Goal: Task Accomplishment & Management: Manage account settings

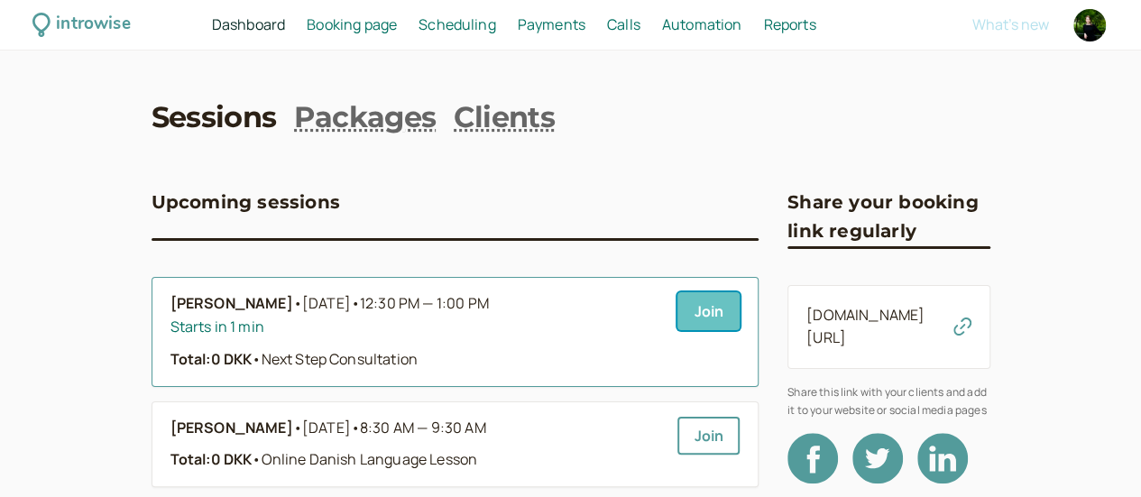
click at [677, 313] on link "Join" at bounding box center [708, 311] width 62 height 38
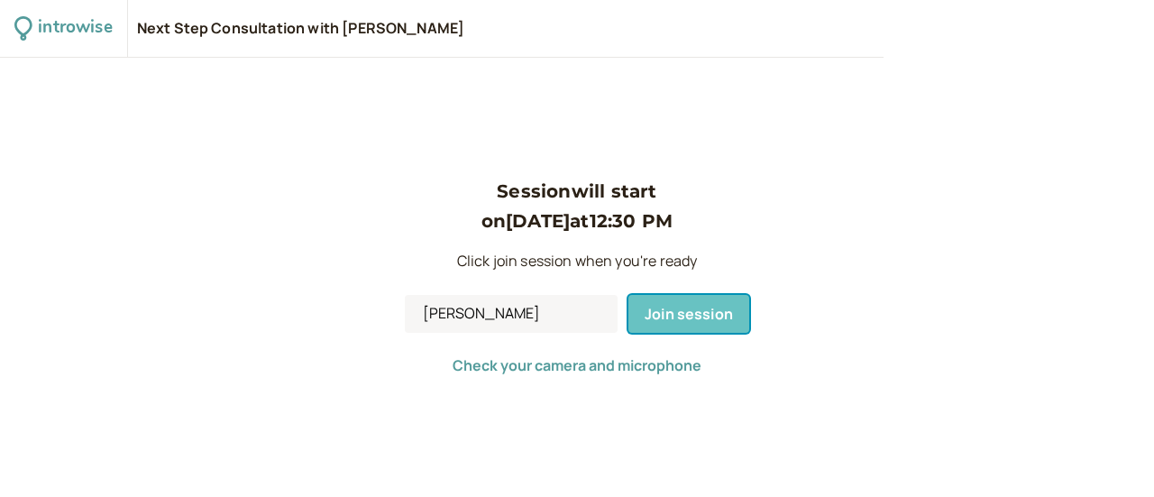
click at [678, 319] on span "Join session" at bounding box center [689, 314] width 88 height 20
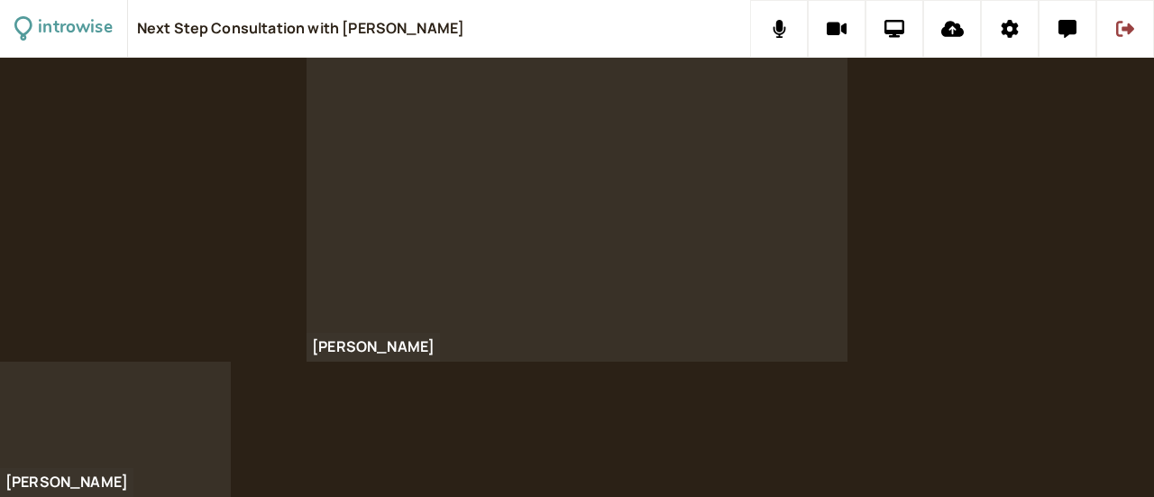
click at [175, 179] on div "Vidhya" at bounding box center [577, 210] width 1154 height 304
click at [1068, 30] on icon at bounding box center [1067, 29] width 18 height 18
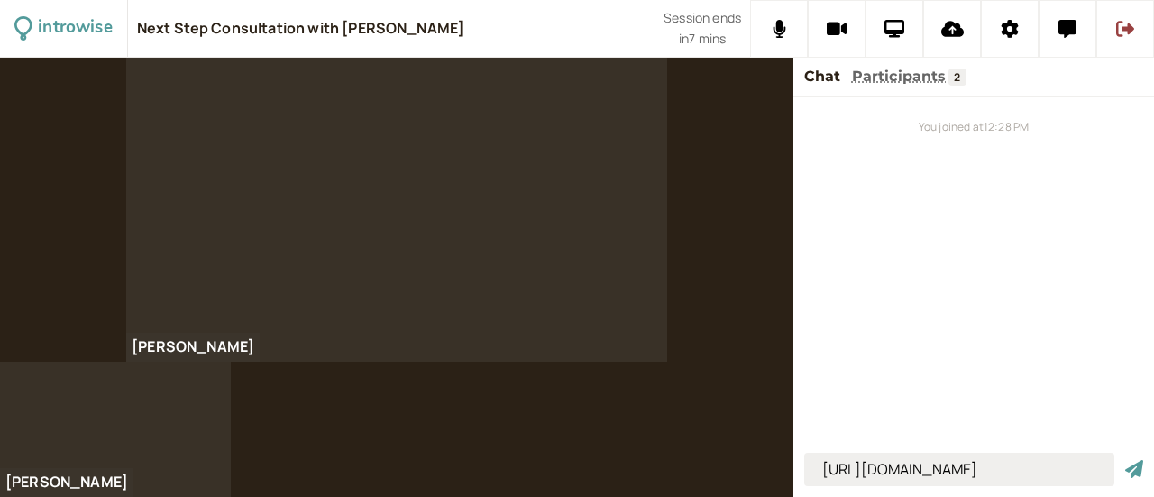
type input "https://www.danielahummelgren.dk/"
click at [1125, 460] on button "submit" at bounding box center [1134, 469] width 18 height 19
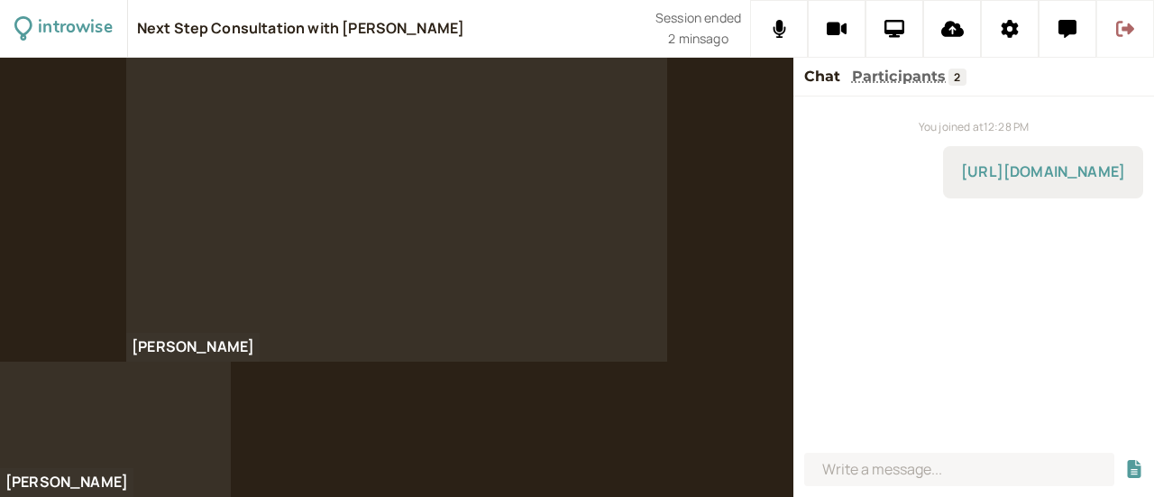
click at [1115, 35] on button at bounding box center [1125, 29] width 58 height 58
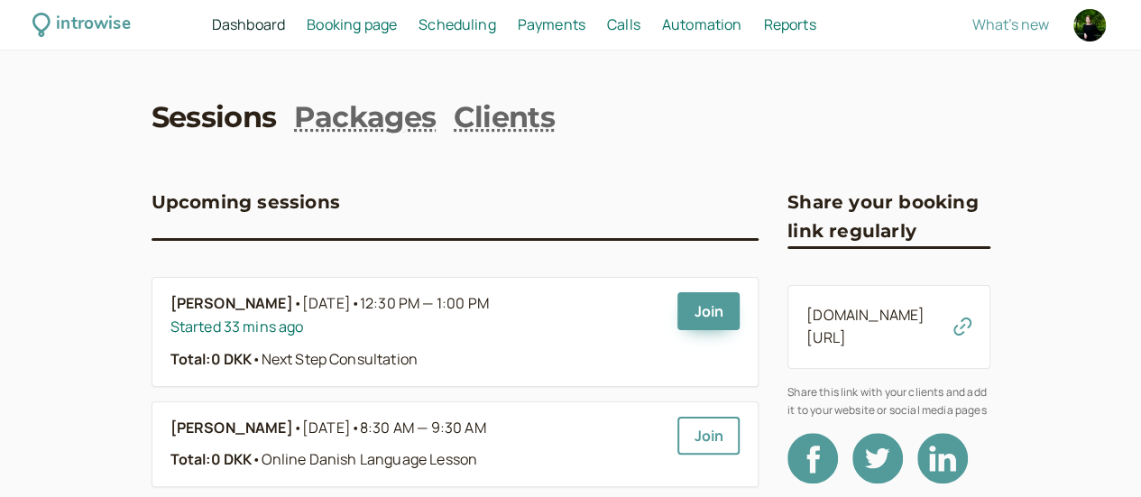
click at [899, 318] on link "[DOMAIN_NAME][URL]" at bounding box center [865, 326] width 118 height 43
click at [397, 32] on span "Booking page" at bounding box center [352, 24] width 90 height 20
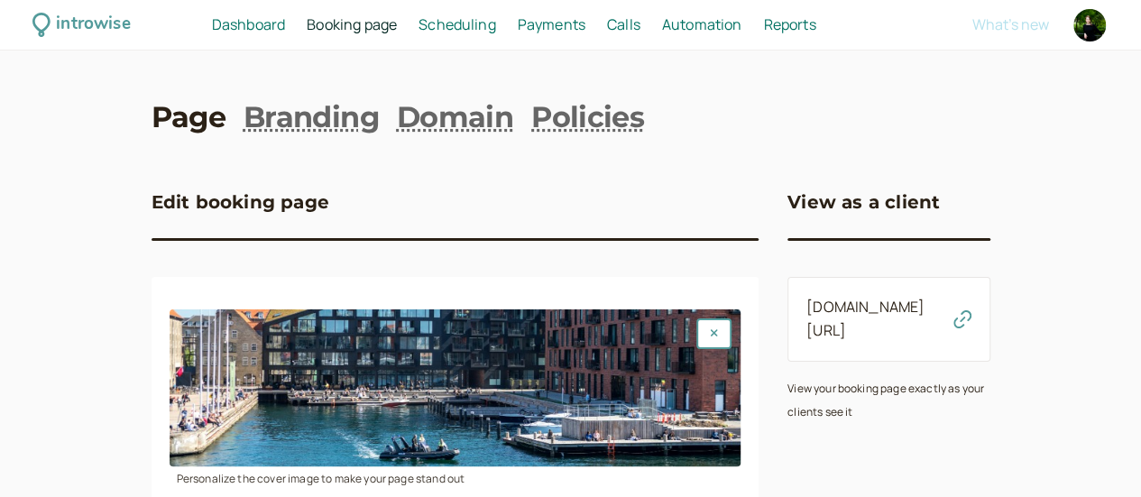
click at [496, 30] on span "Scheduling" at bounding box center [457, 24] width 78 height 20
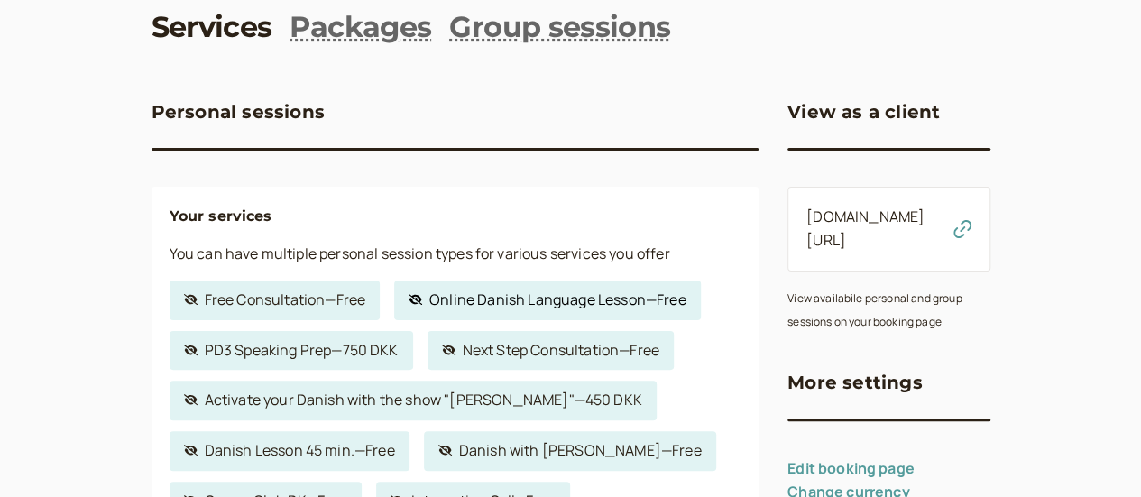
scroll to position [180, 0]
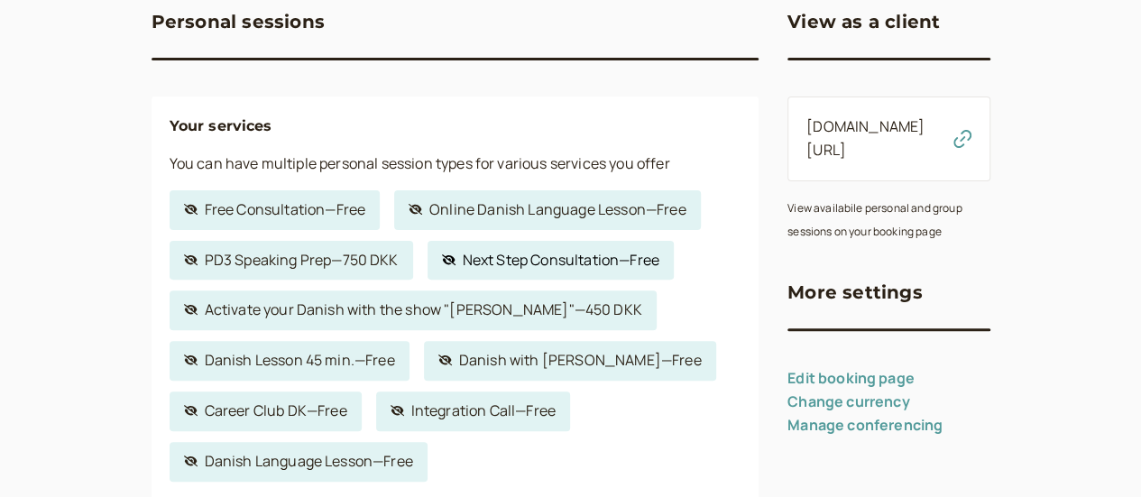
click at [504, 265] on link "Hidden service Next Step Consultation — Free" at bounding box center [550, 261] width 246 height 40
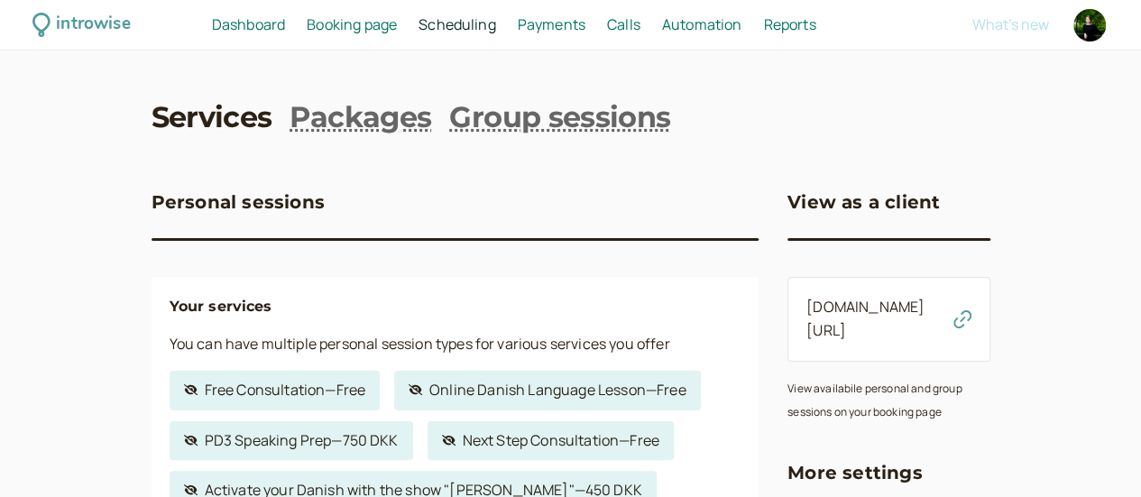
select select "30"
select select "c2z5adJsVqrROgbcEYHF"
select select "1440"
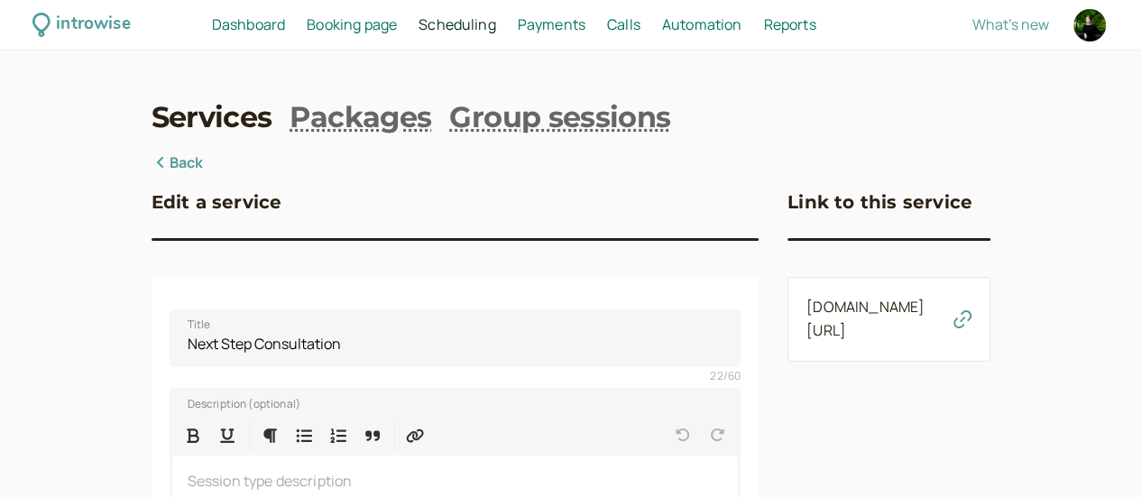
click at [971, 322] on icon "button" at bounding box center [962, 319] width 18 height 18
click at [971, 320] on icon "button" at bounding box center [962, 319] width 18 height 18
